Goal: Information Seeking & Learning: Learn about a topic

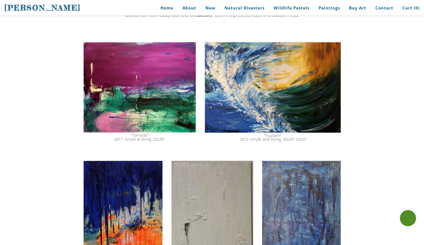
scroll to position [245, 0]
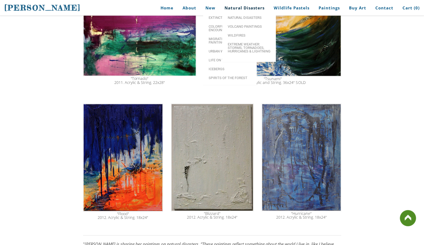
click at [244, 8] on link "Natural Disasters" at bounding box center [244, 8] width 48 height 12
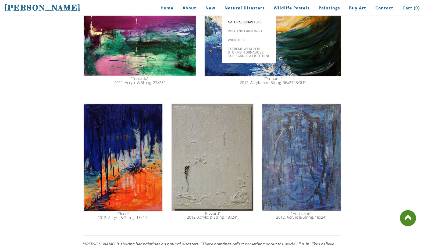
click at [245, 20] on span "Natural Disasters" at bounding box center [248, 21] width 43 height 3
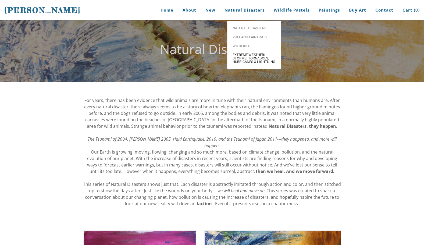
click at [244, 59] on span "Extreme Weather: Storms, Tornadoes, Hurricanes & Lightning" at bounding box center [253, 58] width 43 height 10
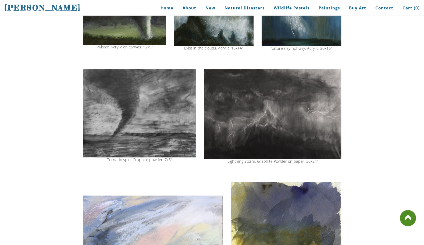
scroll to position [214, 0]
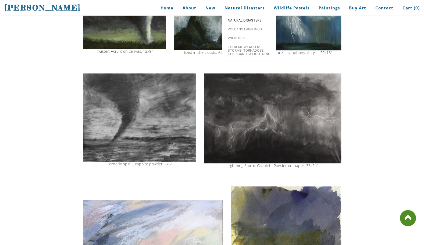
click at [243, 20] on span "Natural Disasters" at bounding box center [248, 20] width 43 height 3
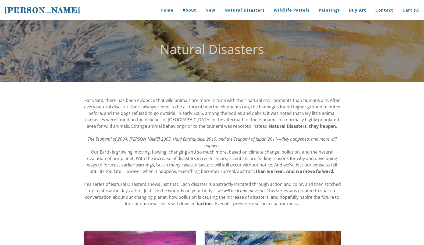
click at [88, 142] on em "The Tsunami of 2004, [PERSON_NAME] 2005, Haiti Earthquake, 2010, and the Tsunam…" at bounding box center [212, 142] width 249 height 12
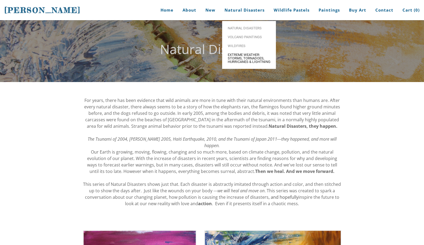
click at [241, 53] on span "Extreme Weather: Storms, Tornadoes, Hurricanes & Lightning" at bounding box center [248, 58] width 43 height 10
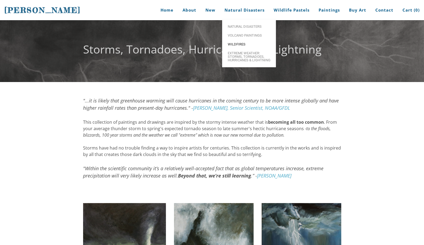
click at [235, 46] on span "Wildfires" at bounding box center [248, 43] width 43 height 3
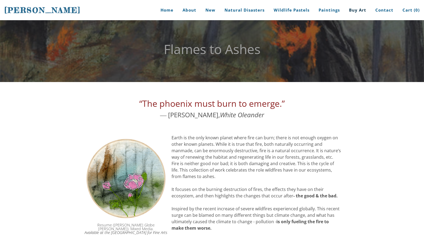
click at [357, 10] on link "Buy Art" at bounding box center [357, 10] width 25 height 20
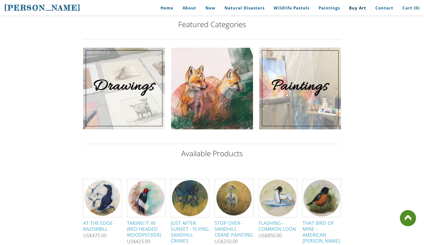
scroll to position [166, 0]
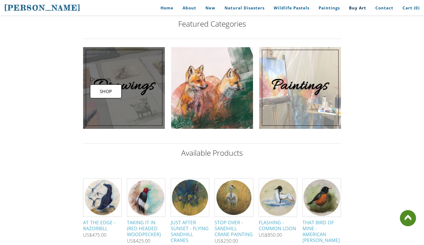
click at [136, 83] on link at bounding box center [124, 88] width 82 height 82
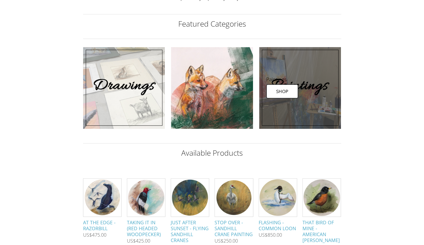
scroll to position [186, 0]
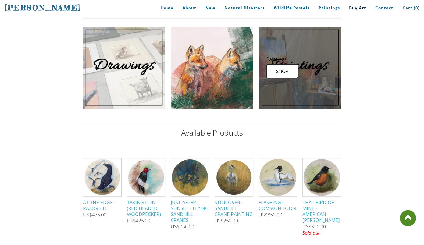
click at [279, 70] on link at bounding box center [300, 68] width 82 height 82
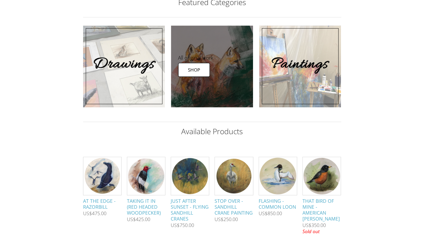
scroll to position [207, 0]
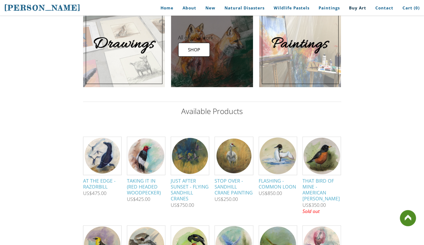
click at [197, 48] on link at bounding box center [212, 46] width 82 height 82
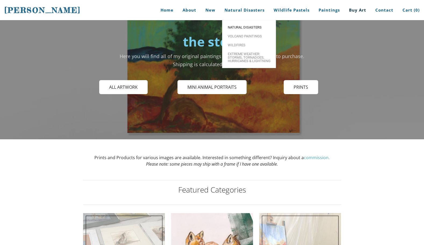
click at [239, 26] on span "Natural Disasters" at bounding box center [248, 27] width 43 height 3
